Goal: Check status: Check status

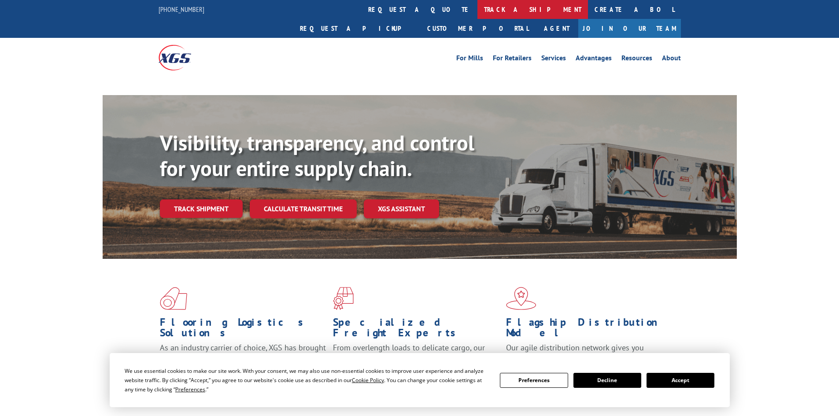
click at [477, 6] on link "track a shipment" at bounding box center [532, 9] width 110 height 19
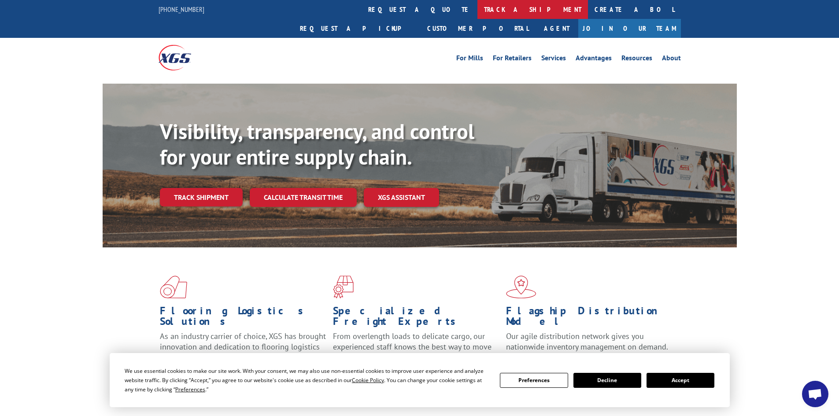
click at [477, 13] on link "track a shipment" at bounding box center [532, 9] width 110 height 19
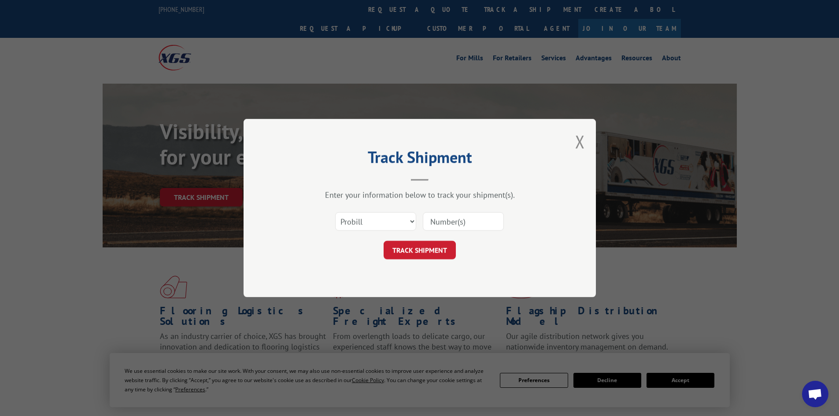
click at [441, 227] on input at bounding box center [463, 221] width 81 height 18
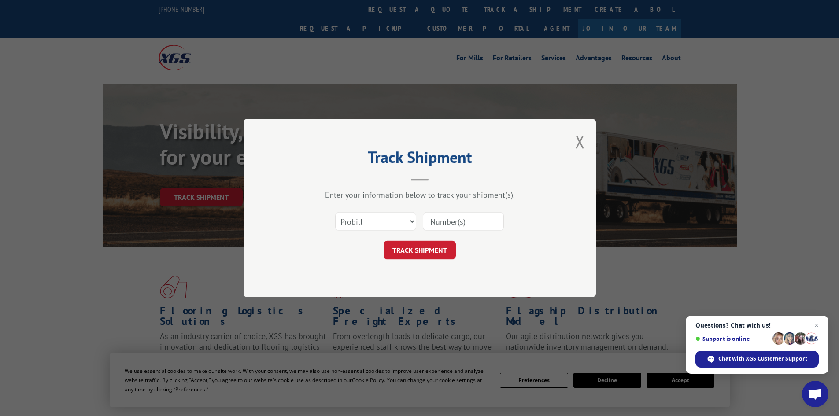
paste input "17523705"
type input "17523705"
click at [425, 251] on button "TRACK SHIPMENT" at bounding box center [419, 250] width 72 height 18
